Goal: Task Accomplishment & Management: Use online tool/utility

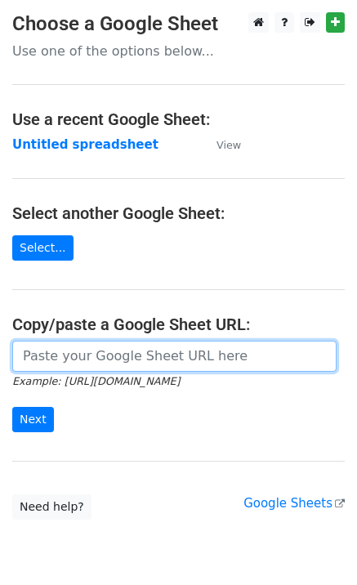
click at [38, 366] on input "url" at bounding box center [174, 356] width 324 height 31
paste input "[URL][DOMAIN_NAME]"
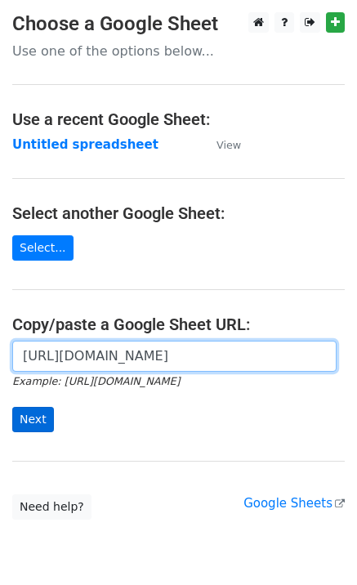
type input "[URL][DOMAIN_NAME]"
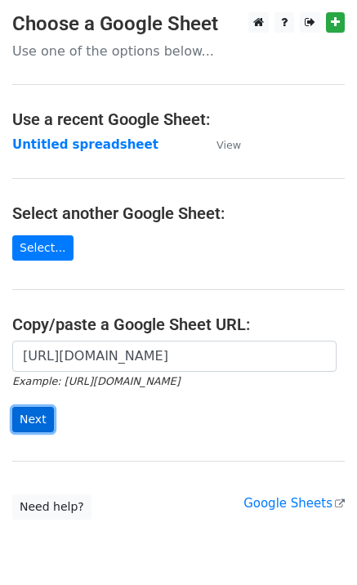
scroll to position [0, 0]
click at [30, 425] on input "Next" at bounding box center [33, 419] width 42 height 25
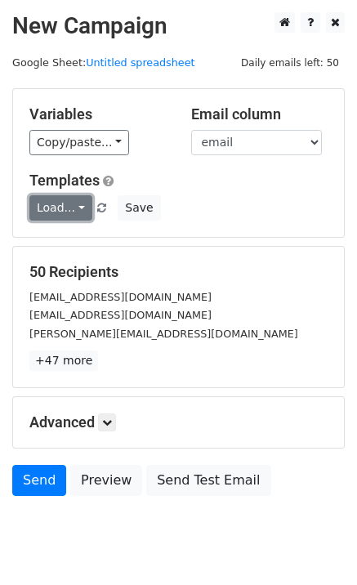
click at [73, 212] on link "Load..." at bounding box center [60, 207] width 63 height 25
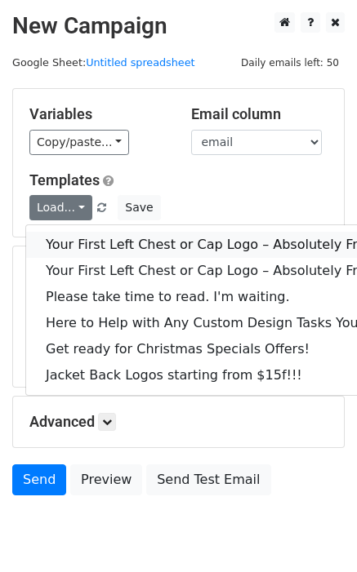
click at [90, 236] on link "Your First Left Chest or Cap Logo – Absolutely Free" at bounding box center [221, 245] width 390 height 26
